Goal: Book appointment/travel/reservation

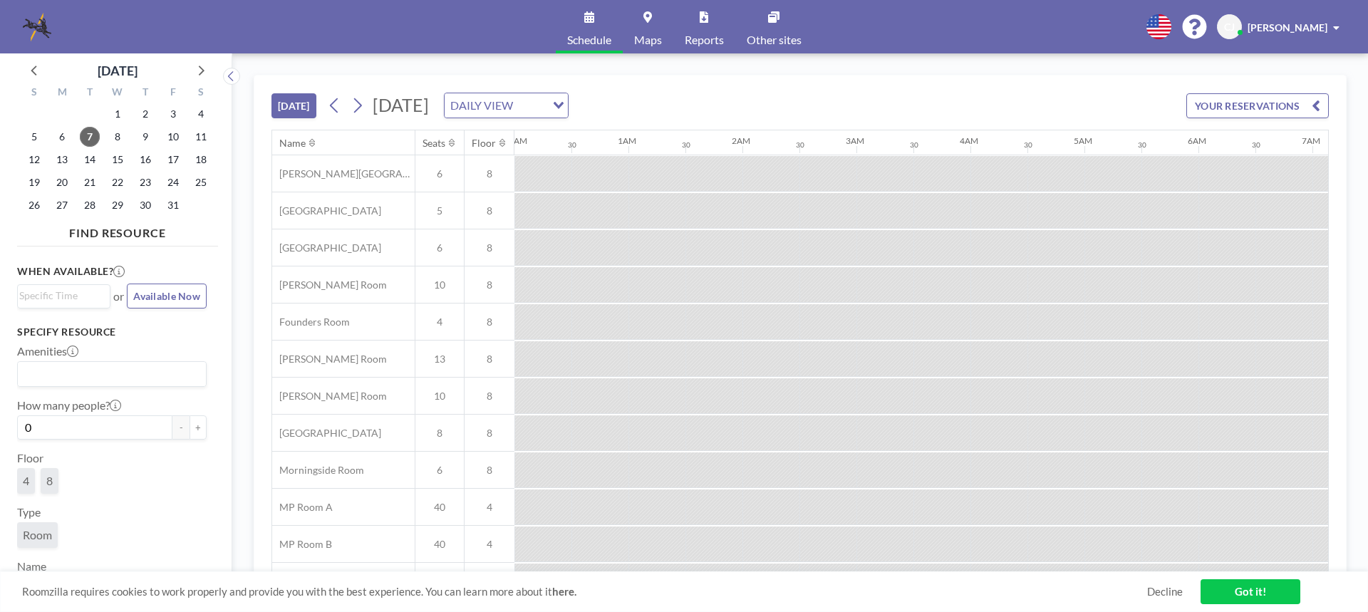
scroll to position [0, 1596]
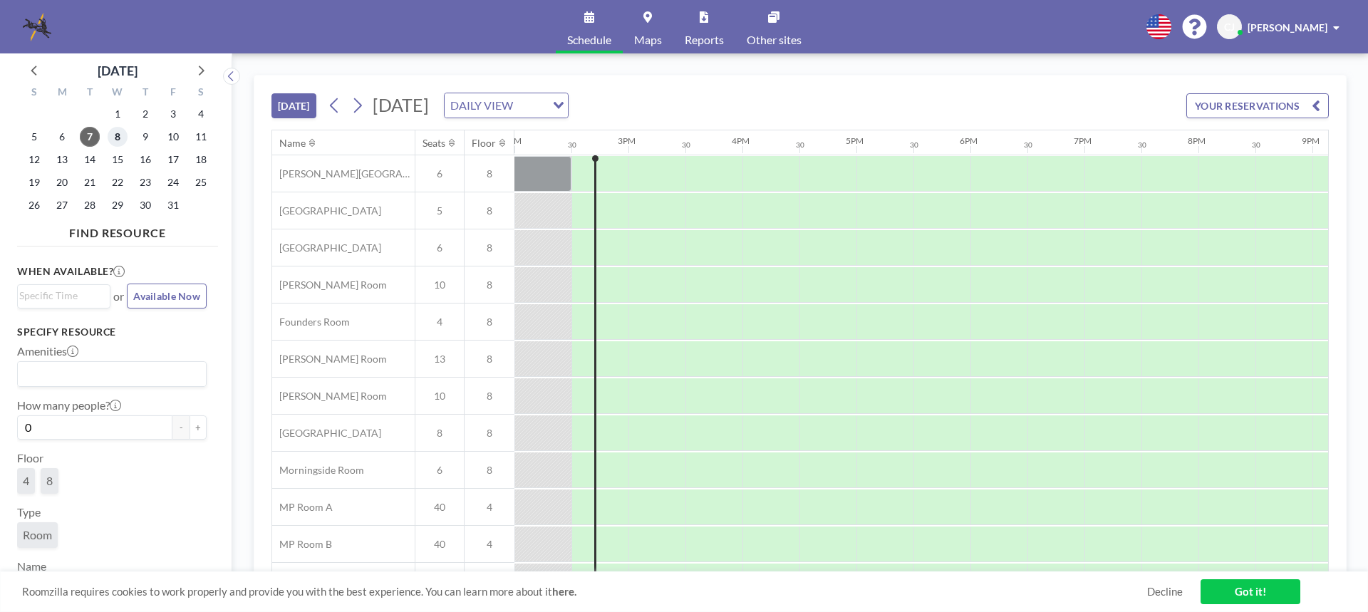
click at [111, 137] on span "8" at bounding box center [118, 137] width 20 height 20
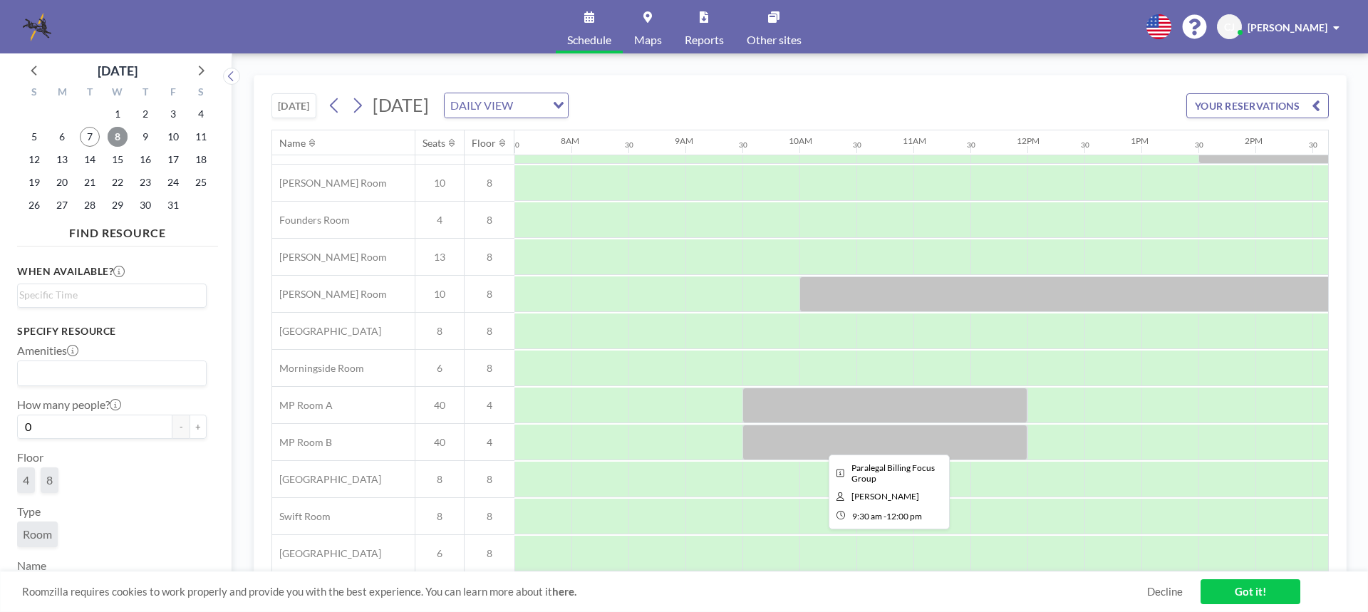
scroll to position [38, 855]
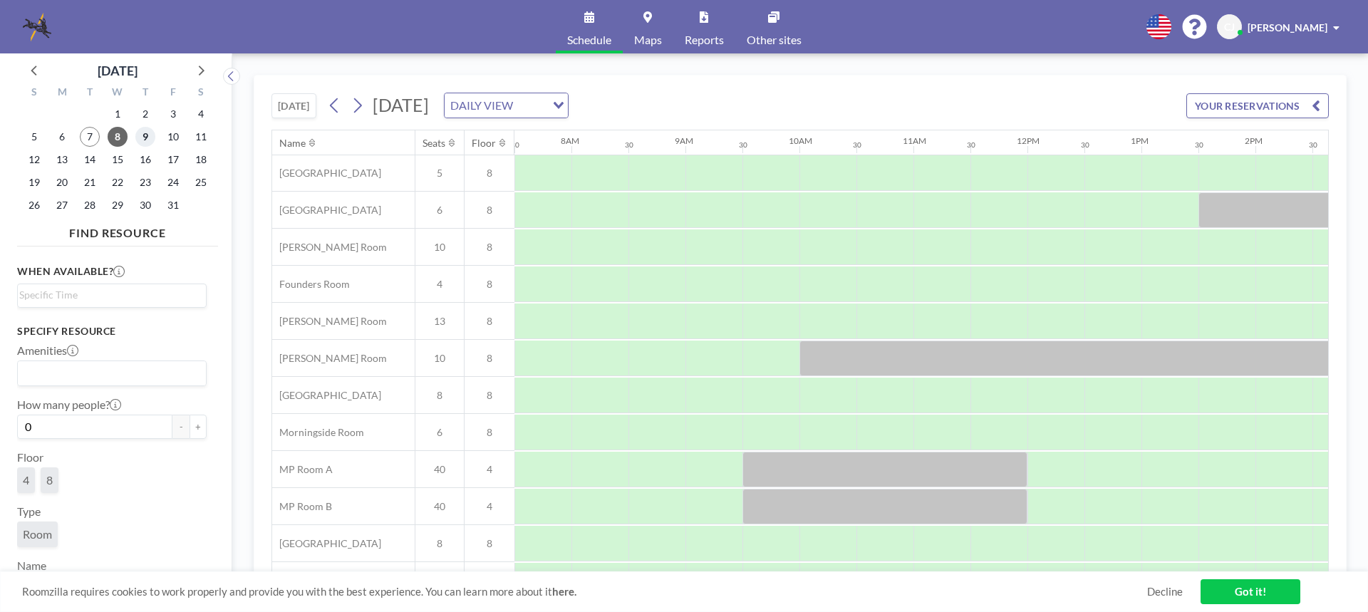
click at [145, 133] on span "9" at bounding box center [145, 137] width 20 height 20
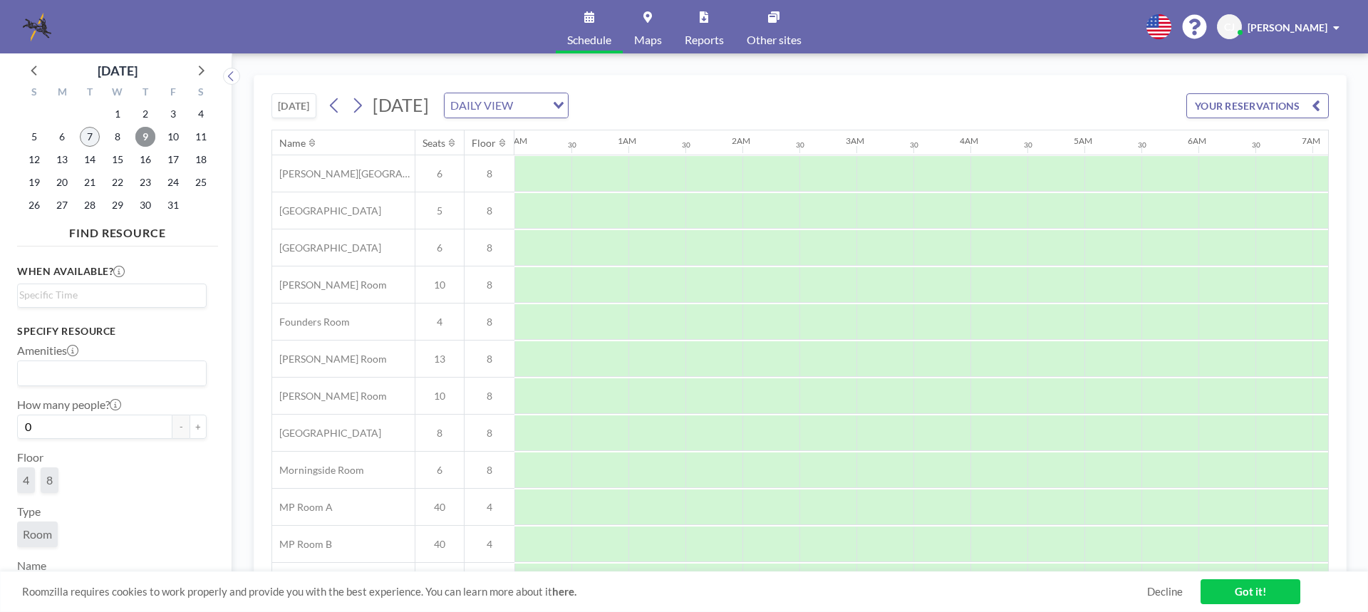
scroll to position [0, 855]
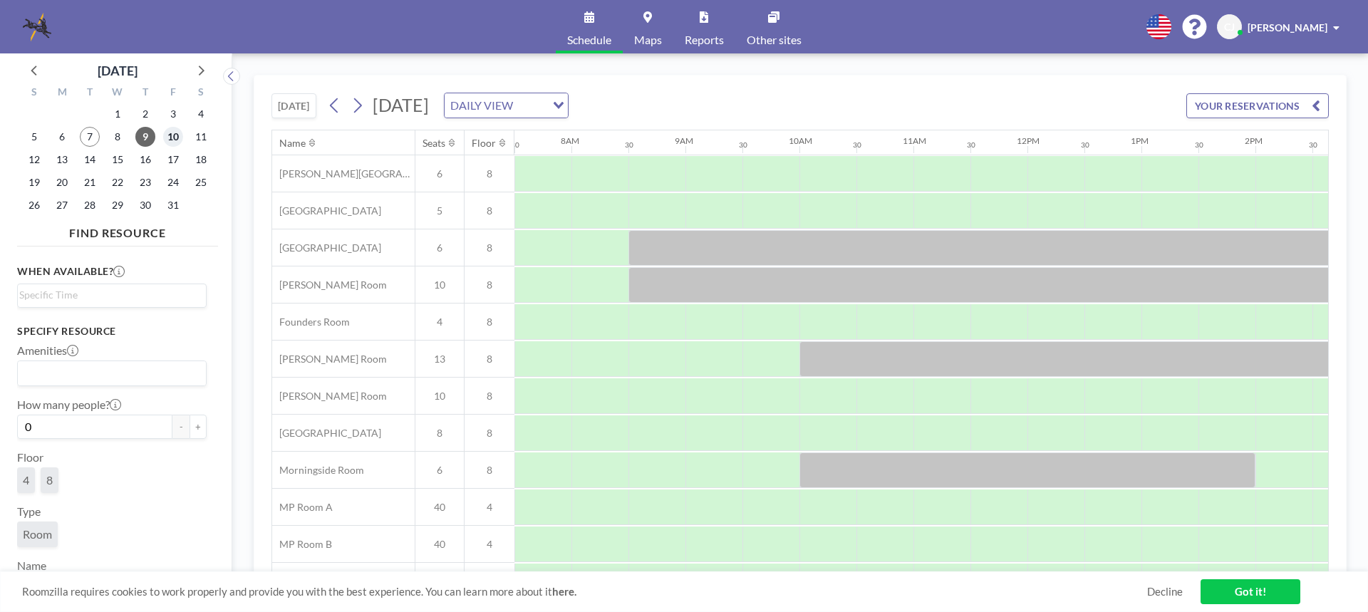
click at [167, 134] on span "10" at bounding box center [173, 137] width 20 height 20
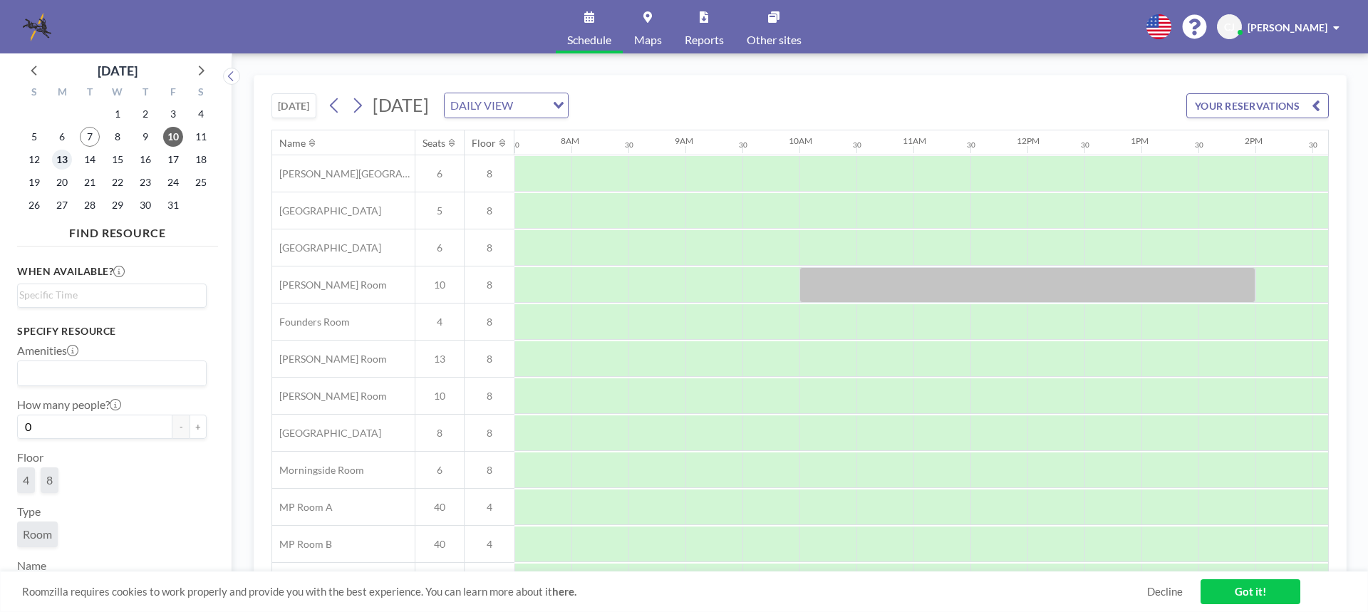
click at [62, 158] on span "13" at bounding box center [62, 160] width 20 height 20
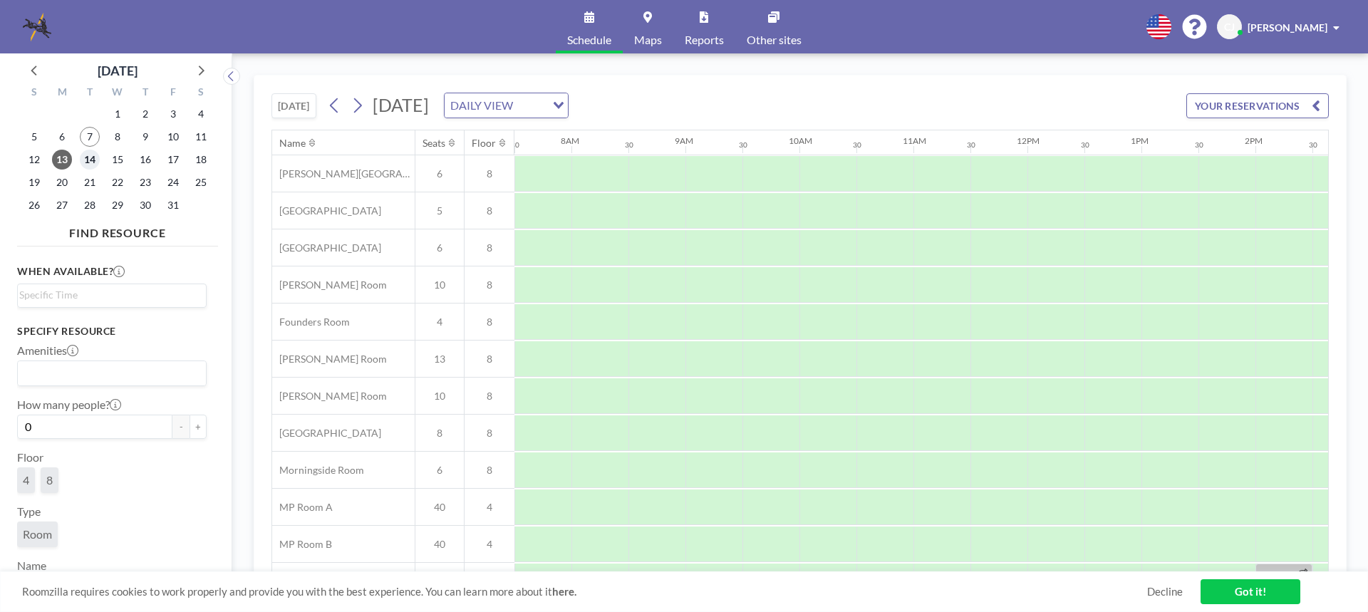
click at [85, 155] on span "14" at bounding box center [90, 160] width 20 height 20
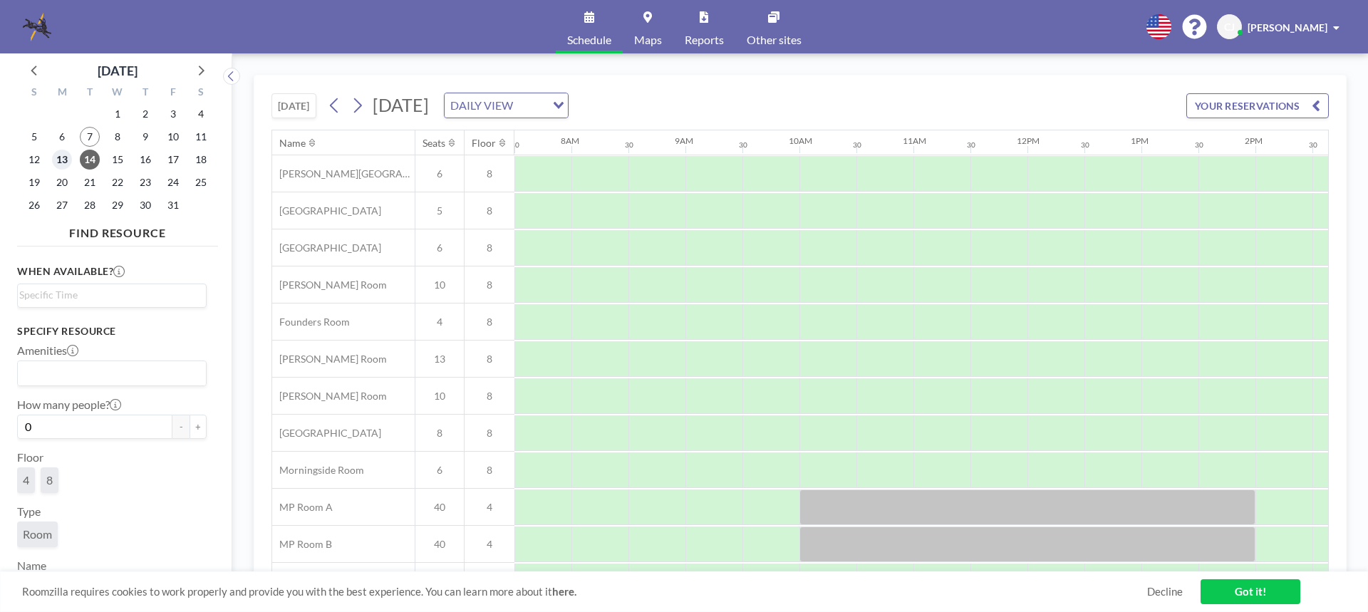
click at [63, 158] on span "13" at bounding box center [62, 160] width 20 height 20
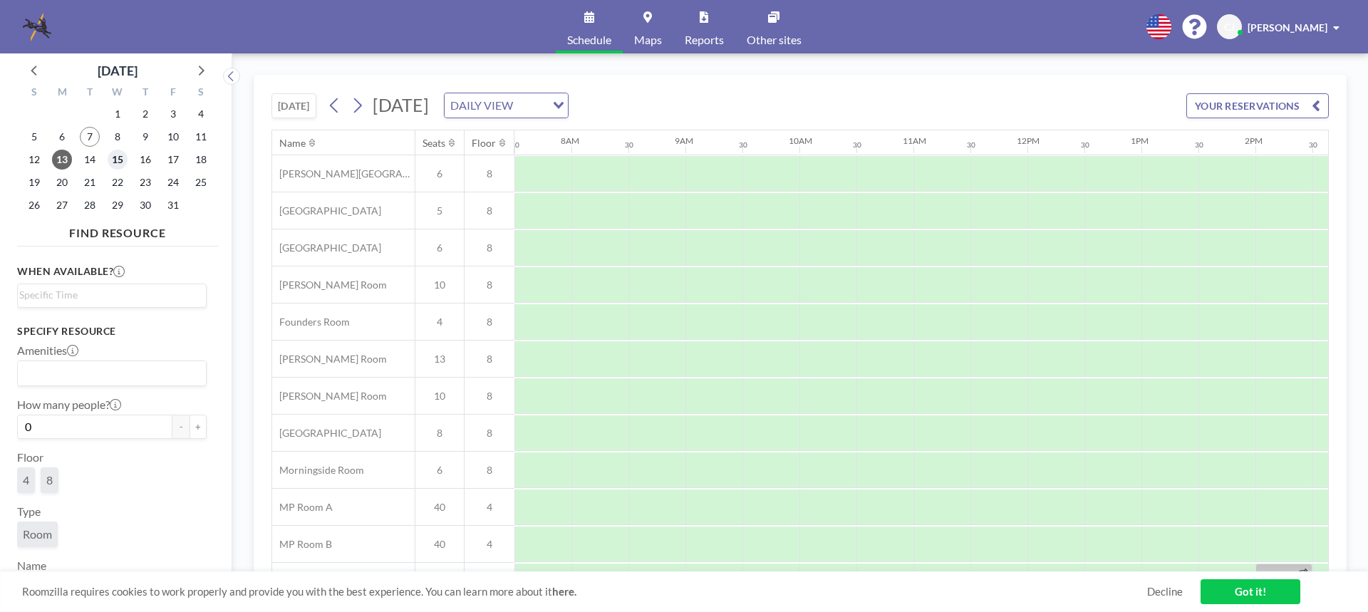
click at [113, 157] on span "15" at bounding box center [118, 160] width 20 height 20
click at [85, 136] on span "7" at bounding box center [90, 137] width 20 height 20
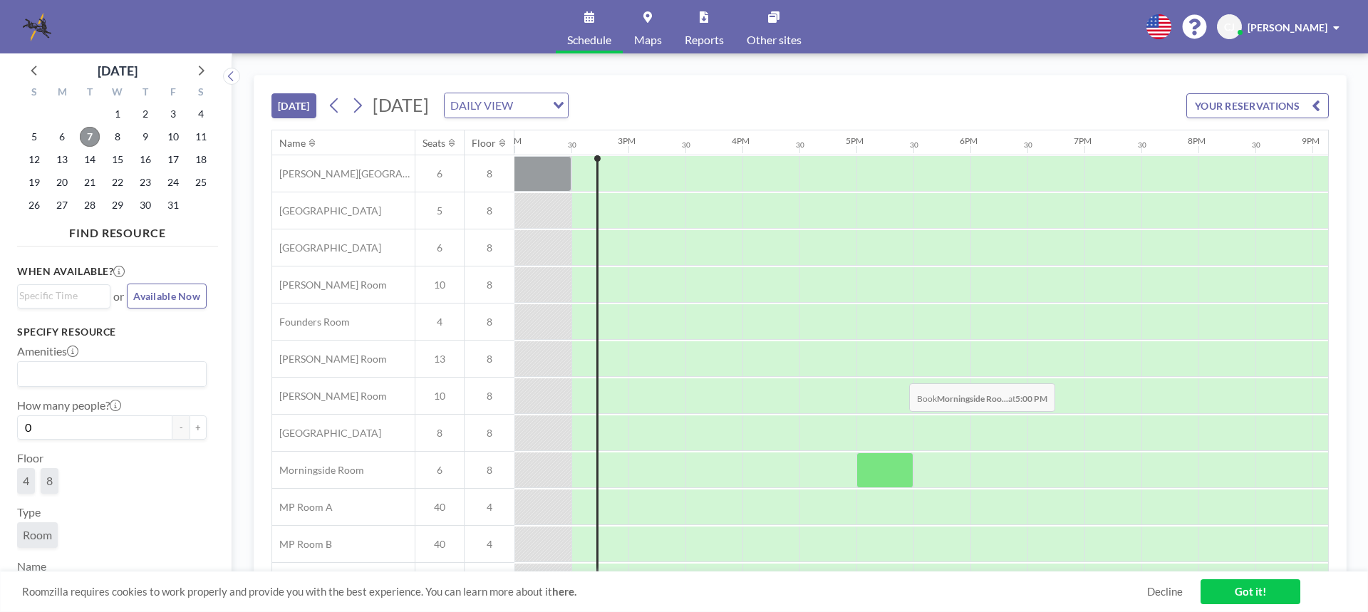
scroll to position [109, 1596]
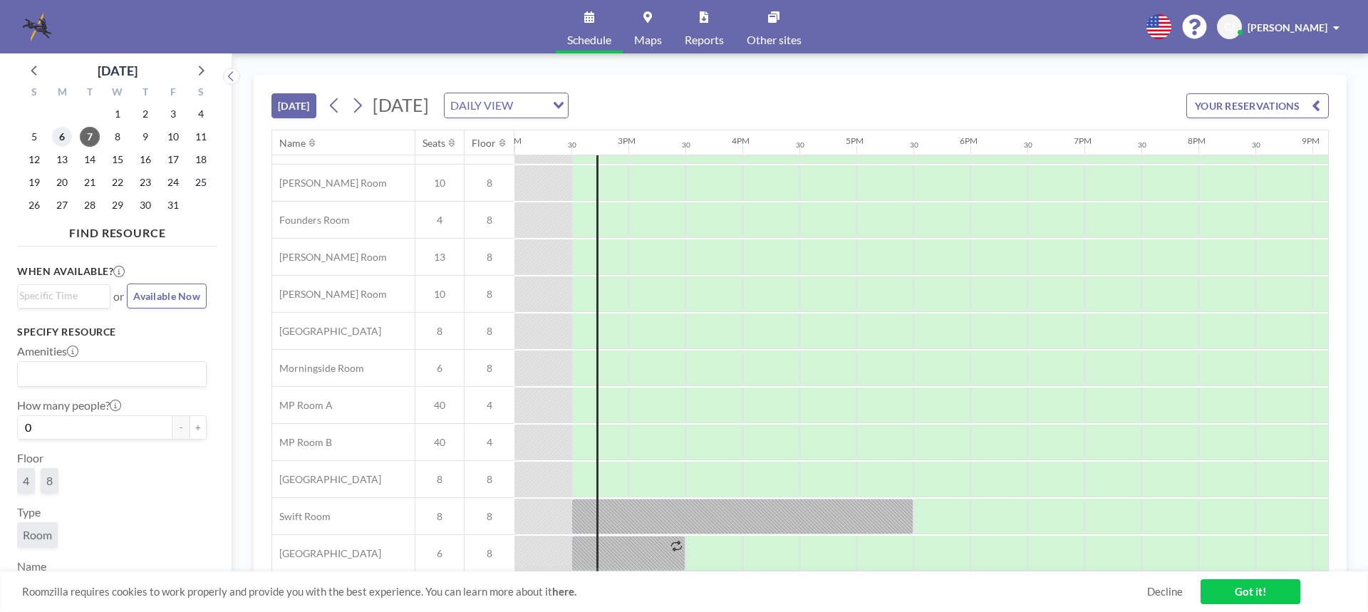
click at [61, 133] on span "6" at bounding box center [62, 137] width 20 height 20
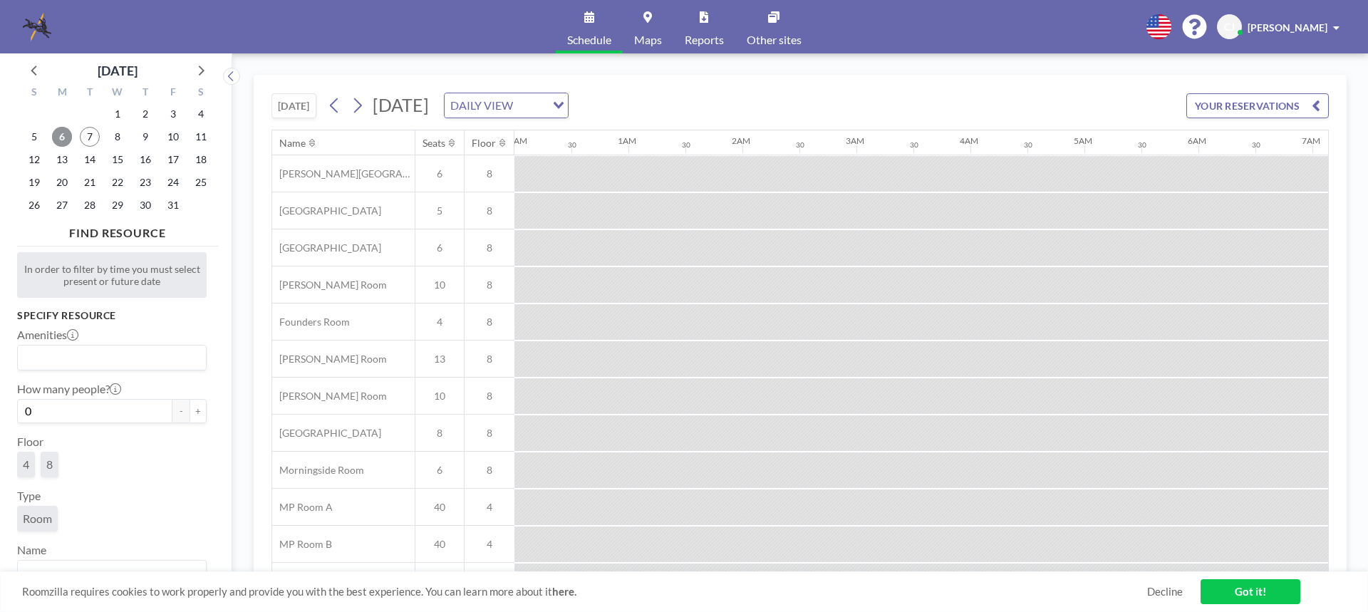
scroll to position [0, 855]
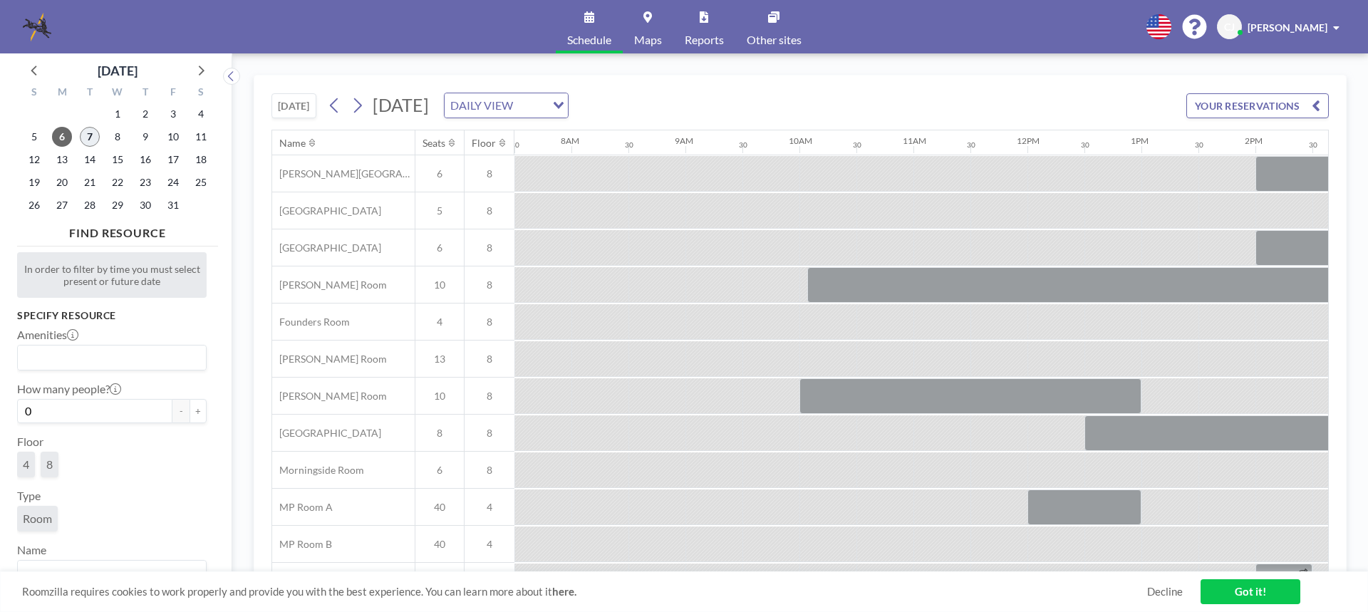
click at [87, 134] on span "7" at bounding box center [90, 137] width 20 height 20
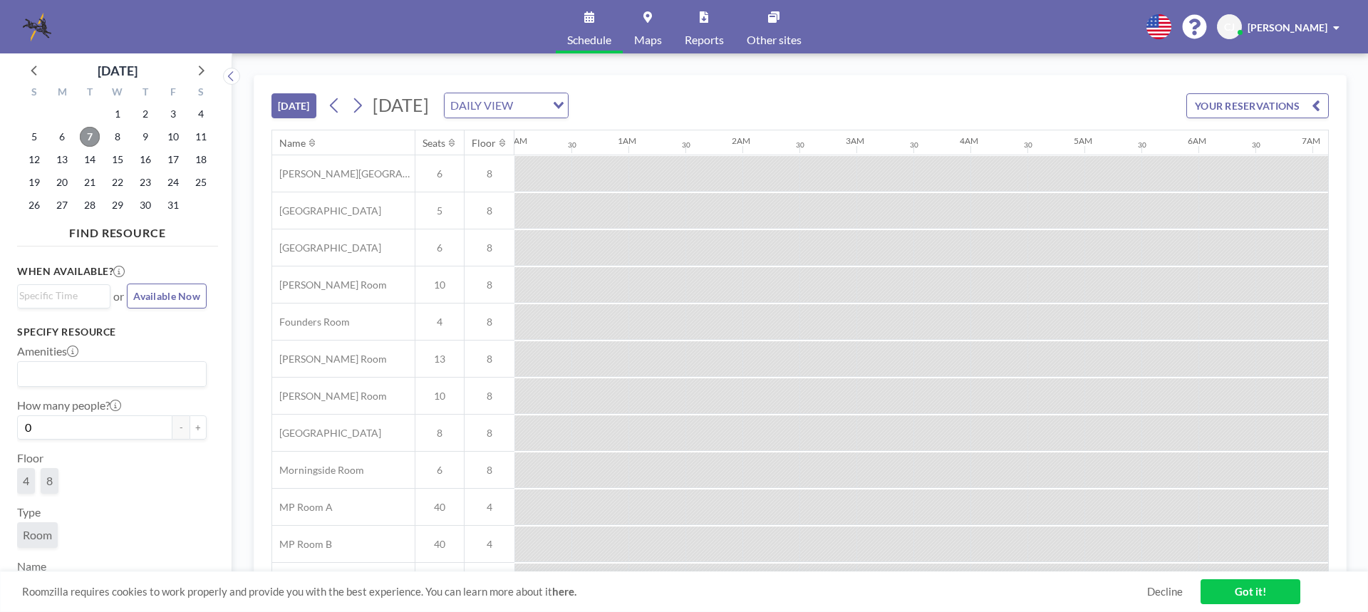
scroll to position [0, 1596]
